Goal: Task Accomplishment & Management: Manage account settings

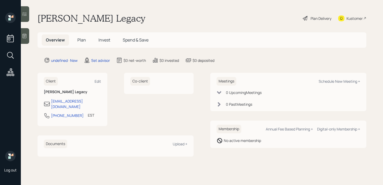
click at [26, 37] on icon at bounding box center [24, 35] width 5 height 5
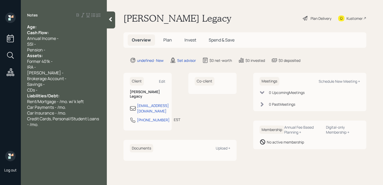
click at [63, 23] on div "Notes Age: Cash Flow: Annual Income - SSI - Pension - Assets: Former 401k - IRA…" at bounding box center [64, 95] width 86 height 166
click at [63, 28] on div "Age:" at bounding box center [63, 27] width 73 height 6
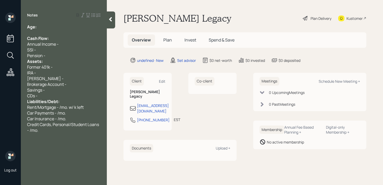
click at [64, 56] on div "Pension -" at bounding box center [63, 56] width 73 height 6
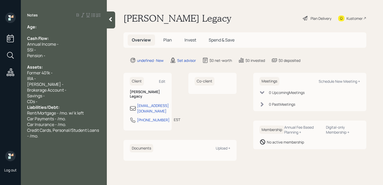
click at [61, 100] on div "CDs -" at bounding box center [63, 101] width 73 height 6
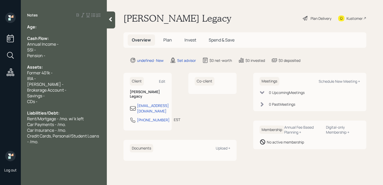
click at [44, 28] on div "Age:" at bounding box center [63, 27] width 73 height 6
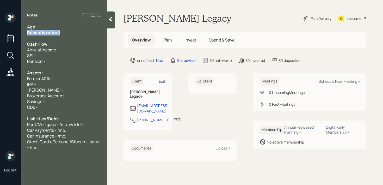
drag, startPoint x: 61, startPoint y: 33, endPoint x: 5, endPoint y: 33, distance: 56.2
click at [5, 33] on div "Log out Notes Age: Recently retired Cash Flow: Annual Income - SSI - Pension - …" at bounding box center [191, 92] width 383 height 185
click at [52, 32] on span "Recently retired" at bounding box center [42, 33] width 30 height 6
click at [59, 26] on div "Age:" at bounding box center [63, 27] width 73 height 6
click at [48, 79] on span "Former 401k -" at bounding box center [40, 78] width 26 height 6
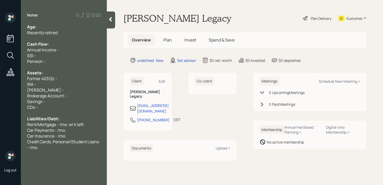
click at [77, 76] on div "Former 403(b) -" at bounding box center [63, 78] width 73 height 6
click at [85, 109] on div "CDs -" at bounding box center [63, 107] width 73 height 6
click at [88, 123] on div "Rent/Mortgage - /mo. w/ k left" at bounding box center [63, 124] width 73 height 6
click at [47, 150] on div "Notes Age: Recently retired Cash Flow: Annual Income - SSI - Pension - Assets: …" at bounding box center [64, 95] width 86 height 166
click at [50, 146] on div "Credit Cards, Personal/Student Loans - /mo." at bounding box center [63, 143] width 73 height 11
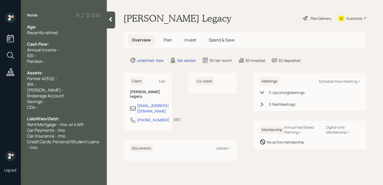
click at [77, 75] on div "Assets:" at bounding box center [63, 73] width 73 height 6
click at [77, 78] on div "Former 403(b) -" at bounding box center [63, 78] width 73 height 6
click at [59, 26] on div "Age:" at bounding box center [63, 27] width 73 height 6
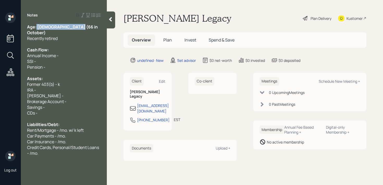
drag, startPoint x: 77, startPoint y: 28, endPoint x: 37, endPoint y: 28, distance: 40.6
click at [37, 28] on div "Age: [DEMOGRAPHIC_DATA] (66 in October)" at bounding box center [63, 29] width 73 height 11
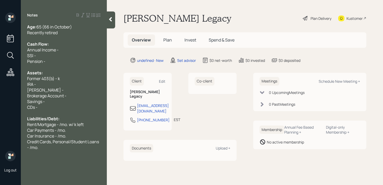
click at [68, 34] on div "Recently retired" at bounding box center [63, 33] width 73 height 6
click at [62, 53] on div "SSI -" at bounding box center [63, 56] width 73 height 6
click at [37, 55] on span "SSI - /mo." at bounding box center [36, 56] width 18 height 6
click at [86, 33] on div "Recently retired" at bounding box center [63, 33] width 73 height 6
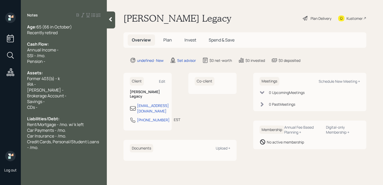
click at [58, 47] on div "Annual Income -" at bounding box center [63, 50] width 73 height 6
click at [37, 54] on span "SSI - /mo." at bounding box center [36, 56] width 18 height 6
click at [82, 50] on div "Annual Income -" at bounding box center [63, 50] width 73 height 6
click at [80, 60] on div "Pension -" at bounding box center [63, 61] width 73 height 6
drag, startPoint x: 80, startPoint y: 63, endPoint x: 0, endPoint y: 63, distance: 80.2
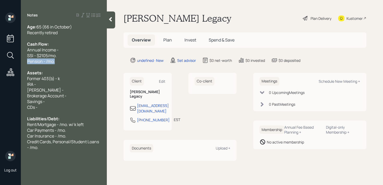
click at [0, 63] on div "Log out Notes Age: [DEMOGRAPHIC_DATA] (66 in October) Recently retired Cash Flo…" at bounding box center [191, 92] width 383 height 185
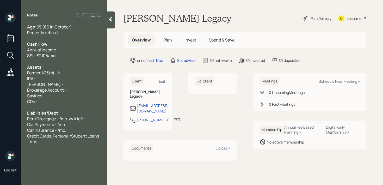
click at [49, 53] on span "SSI - $2105/mo." at bounding box center [41, 56] width 29 height 6
click at [71, 53] on div "SSI - $2105/mo." at bounding box center [63, 56] width 73 height 6
click at [81, 50] on div "Annual Income -" at bounding box center [63, 50] width 73 height 6
drag, startPoint x: 88, startPoint y: 51, endPoint x: 5, endPoint y: 51, distance: 82.5
click at [5, 51] on div "Log out Notes Age: [DEMOGRAPHIC_DATA] (66 in October) Recently retired Cash Flo…" at bounding box center [191, 92] width 383 height 185
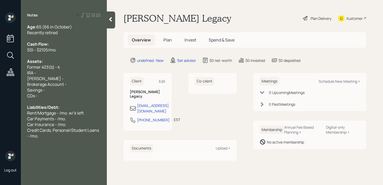
click at [70, 35] on div at bounding box center [63, 38] width 73 height 6
click at [77, 47] on div "SSI - $2105/mo." at bounding box center [63, 50] width 73 height 6
click at [77, 43] on div "Cash Flow:" at bounding box center [63, 44] width 73 height 6
click at [85, 40] on div "Works a little here and there" at bounding box center [63, 38] width 73 height 6
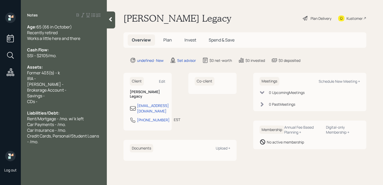
click at [64, 93] on div "Savings -" at bounding box center [63, 96] width 73 height 6
click at [70, 77] on div "IRA -" at bounding box center [63, 78] width 73 height 6
click at [73, 71] on div "Former 403(b) - k" at bounding box center [63, 73] width 73 height 6
click at [60, 85] on div "[PERSON_NAME] -" at bounding box center [63, 84] width 73 height 6
drag, startPoint x: 63, startPoint y: 80, endPoint x: 11, endPoint y: 80, distance: 52.8
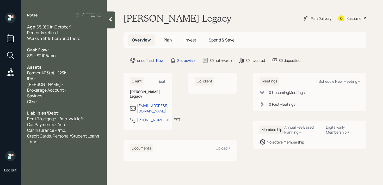
click at [11, 80] on div "Log out Notes Age: [DEMOGRAPHIC_DATA] (66 in October) Recently retired Works a …" at bounding box center [191, 92] width 383 height 185
click at [24, 84] on div "Age: [DEMOGRAPHIC_DATA] (66 in October) Recently retired Works a little here an…" at bounding box center [64, 84] width 86 height 120
click at [43, 76] on div "IRA -" at bounding box center [63, 78] width 73 height 6
click at [50, 76] on div "IRA -" at bounding box center [63, 78] width 73 height 6
click at [29, 78] on span "IRA -" at bounding box center [31, 78] width 9 height 6
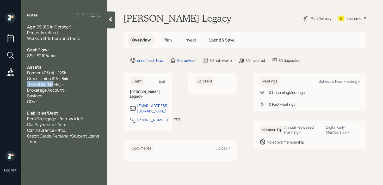
drag, startPoint x: 41, startPoint y: 85, endPoint x: 0, endPoint y: 85, distance: 40.9
click at [0, 85] on div "Log out Notes Age: [DEMOGRAPHIC_DATA] (66 in October) Recently retired Works a …" at bounding box center [191, 92] width 383 height 185
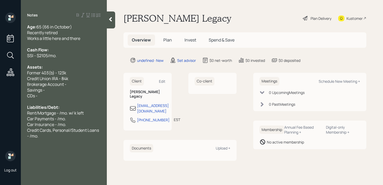
click at [49, 99] on div at bounding box center [63, 101] width 73 height 6
click at [61, 87] on span "Brokerage Account -" at bounding box center [46, 84] width 39 height 6
click at [62, 91] on div "Savings -" at bounding box center [63, 90] width 73 height 6
click at [70, 91] on div "Savings - k" at bounding box center [63, 90] width 73 height 6
drag, startPoint x: 45, startPoint y: 90, endPoint x: 98, endPoint y: 52, distance: 65.5
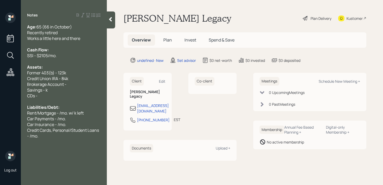
click at [45, 90] on span "Savings - k" at bounding box center [37, 90] width 21 height 6
click at [81, 87] on div "Savings - 8k" at bounding box center [63, 90] width 73 height 6
click at [67, 95] on div "CDs -" at bounding box center [63, 96] width 73 height 6
drag, startPoint x: 67, startPoint y: 95, endPoint x: 0, endPoint y: 95, distance: 66.9
click at [0, 95] on div "Log out Notes Age: [DEMOGRAPHIC_DATA] (66 in October) Recently retired Works a …" at bounding box center [191, 92] width 383 height 185
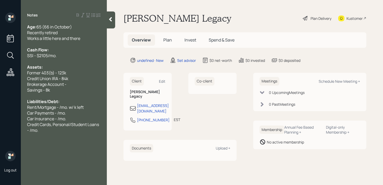
drag, startPoint x: 78, startPoint y: 87, endPoint x: 38, endPoint y: 85, distance: 40.1
click at [38, 85] on div "Age: [DEMOGRAPHIC_DATA] (66 in October) Recently retired Works a little here an…" at bounding box center [63, 78] width 73 height 109
click at [38, 85] on span "Brokerage Account -" at bounding box center [46, 84] width 39 height 6
drag, startPoint x: 74, startPoint y: 84, endPoint x: 0, endPoint y: 84, distance: 74.2
click at [0, 84] on div "Log out Notes Age: [DEMOGRAPHIC_DATA] (66 in October) Recently retired Works a …" at bounding box center [191, 92] width 383 height 185
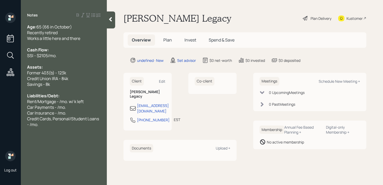
click at [75, 82] on div "Savings - 8k" at bounding box center [63, 84] width 73 height 6
click at [70, 91] on div at bounding box center [63, 90] width 73 height 6
click at [67, 98] on div "Age: [DEMOGRAPHIC_DATA] (66 in October) Recently retired Works a little here an…" at bounding box center [63, 75] width 73 height 103
click at [67, 98] on span "Rent/Mortgage - /mo. w/ k left" at bounding box center [55, 101] width 56 height 6
drag, startPoint x: 37, startPoint y: 101, endPoint x: 1, endPoint y: 101, distance: 36.4
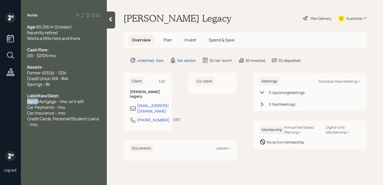
click at [8, 101] on div "Log out Notes Age: [DEMOGRAPHIC_DATA] (66 in October) Recently retired Works a …" at bounding box center [191, 92] width 383 height 185
click at [1, 106] on div "Log out" at bounding box center [10, 92] width 21 height 185
click at [78, 101] on span "Mortgage - 274/mo. w/ k left" at bounding box center [53, 101] width 52 height 6
drag, startPoint x: 71, startPoint y: 102, endPoint x: 101, endPoint y: 97, distance: 30.3
click at [72, 102] on span "Mortgage - 274/mo. w/ k left" at bounding box center [53, 101] width 52 height 6
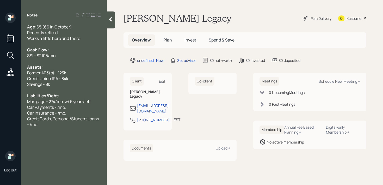
click at [79, 107] on div "Car Payments - /mo." at bounding box center [63, 107] width 73 height 6
drag, startPoint x: 79, startPoint y: 107, endPoint x: 0, endPoint y: 107, distance: 78.6
click at [0, 107] on div "Log out Notes Age: [DEMOGRAPHIC_DATA] (66 in October) Recently retired Works a …" at bounding box center [191, 92] width 383 height 185
click at [39, 120] on div "Credit Cards, Personal/Student Loans - /mo." at bounding box center [63, 115] width 73 height 11
drag, startPoint x: 45, startPoint y: 122, endPoint x: 28, endPoint y: 114, distance: 18.3
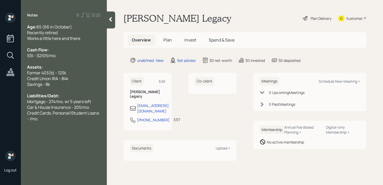
click at [28, 114] on div "Notes Age: [DEMOGRAPHIC_DATA] (66 in October) Recently retired Works a little h…" at bounding box center [64, 95] width 86 height 166
click at [35, 118] on span "Credit Cards, Personal/Student Loans - /mo." at bounding box center [63, 115] width 73 height 11
drag, startPoint x: 38, startPoint y: 119, endPoint x: 26, endPoint y: 113, distance: 13.7
click at [26, 113] on div "Age: [DEMOGRAPHIC_DATA] (66 in October) Recently retired Works a little here an…" at bounding box center [64, 72] width 86 height 97
click at [95, 109] on div "Car & House Insurance - 205/mo." at bounding box center [63, 107] width 73 height 6
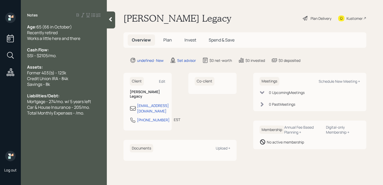
click at [95, 109] on div "Car & House Insurance - 205/mo." at bounding box center [63, 107] width 73 height 6
click at [77, 120] on span "Total Monthly Expenses - /mo." at bounding box center [55, 119] width 57 height 6
click at [92, 119] on div "Total Monthly Expenses - /mo." at bounding box center [63, 119] width 73 height 6
click at [90, 118] on span "Total Monthly Expenses - ~776/mo." at bounding box center [60, 119] width 67 height 6
click at [95, 118] on div "Total Monthly Expenses - ~776/mo." at bounding box center [63, 119] width 73 height 6
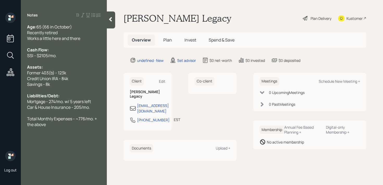
click at [61, 128] on div at bounding box center [63, 130] width 73 height 6
click at [63, 123] on div "Total Monthly Expenses - ~776/mo. + the above" at bounding box center [63, 121] width 73 height 11
click at [69, 110] on span "Car & House Insurance - 205/mo." at bounding box center [58, 107] width 63 height 6
click at [69, 112] on div at bounding box center [63, 113] width 73 height 6
click at [81, 38] on div "Works a little here and there" at bounding box center [63, 38] width 73 height 6
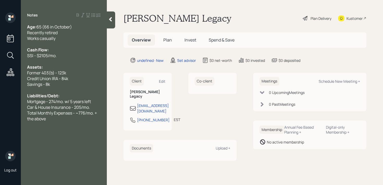
click at [86, 113] on span "Total Monthly Expenses - ~776/mo. + the above" at bounding box center [62, 115] width 71 height 11
click at [81, 117] on div "Total Monthly Expenses - ~940/mo. + the above" at bounding box center [63, 115] width 73 height 11
click at [69, 114] on span "Total Monthly Expenses - ~940/mo. + the above" at bounding box center [62, 115] width 71 height 11
click at [72, 112] on span "Total Monthly Expenses - ~940/mo. + the above" at bounding box center [62, 115] width 71 height 11
click at [112, 18] on icon at bounding box center [110, 19] width 5 height 5
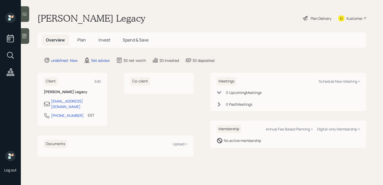
click at [26, 36] on icon at bounding box center [24, 35] width 5 height 5
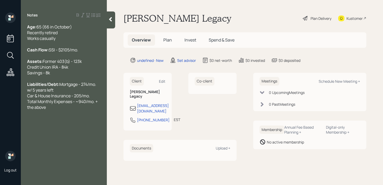
click at [112, 25] on div at bounding box center [111, 19] width 8 height 17
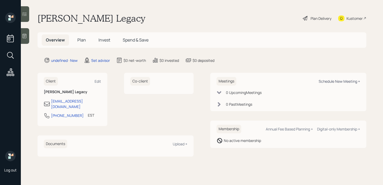
click at [322, 81] on div "Schedule New Meeting +" at bounding box center [338, 81] width 41 height 5
select select "round-[PERSON_NAME]"
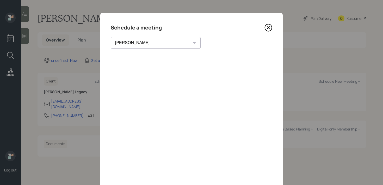
click at [269, 27] on icon at bounding box center [268, 28] width 2 height 2
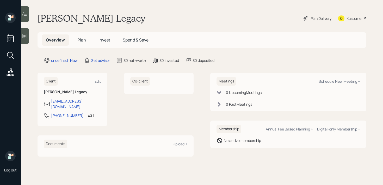
click at [26, 34] on icon at bounding box center [25, 36] width 4 height 4
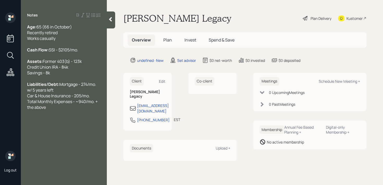
click at [80, 75] on div "Assets: Former 403(b) - 123k Credit Union IRA - 84k Savings - 8k" at bounding box center [63, 66] width 73 height 17
click at [67, 75] on span "Former 403(b) - 123k Credit Union IRA - 84k Savings - 8k" at bounding box center [54, 66] width 55 height 17
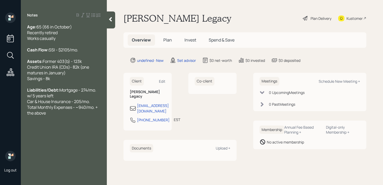
click at [72, 81] on div "Assets: Former 403(b) - 123k Credit Union IRA (CDs)- 82k (one matures in Januar…" at bounding box center [63, 69] width 73 height 23
click at [67, 81] on div "Assets: Former 403(b) - 123k Credit Union IRA (CDs)- 82k (one matures in Januar…" at bounding box center [63, 69] width 73 height 23
click at [59, 116] on div "Liabilities/Debt: Mortgage - 274/mo. w/ 5 years left Car & House Insurance - 20…" at bounding box center [63, 101] width 73 height 29
click at [162, 83] on div "Edit" at bounding box center [162, 81] width 7 height 5
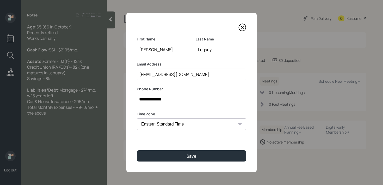
drag, startPoint x: 181, startPoint y: 98, endPoint x: 83, endPoint y: 98, distance: 98.4
click at [83, 98] on div "**********" at bounding box center [191, 92] width 383 height 185
type input "**********"
click at [155, 149] on div "**********" at bounding box center [191, 92] width 130 height 158
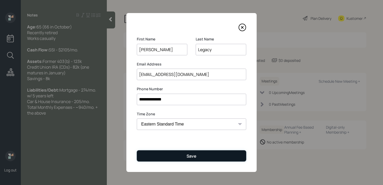
click at [157, 157] on button "Save" at bounding box center [191, 155] width 109 height 11
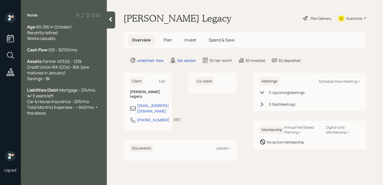
click at [76, 116] on div "Liabilities/Debt: Mortgage - 274/mo. w/ 5 years left Car & House Insurance - 20…" at bounding box center [63, 101] width 73 height 29
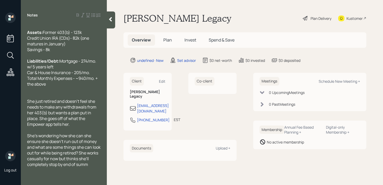
scroll to position [35, 0]
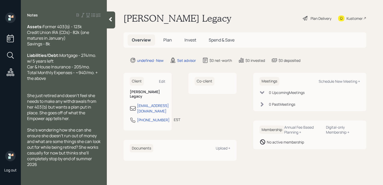
click at [30, 167] on span "She's wondering how she can she ensure she doesn't run out of money and what ar…" at bounding box center [64, 147] width 74 height 40
click at [56, 167] on div "She's wondering how she can she ensure she doesn't run out of money and what ar…" at bounding box center [63, 147] width 73 height 40
click at [109, 21] on icon at bounding box center [110, 19] width 5 height 5
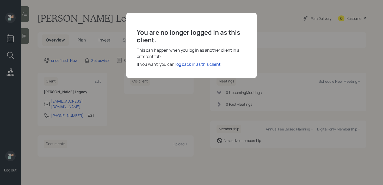
click at [305, 23] on div "You are no longer logged in as this client. This can happen when you log in as …" at bounding box center [191, 92] width 383 height 185
